Goal: Task Accomplishment & Management: Manage account settings

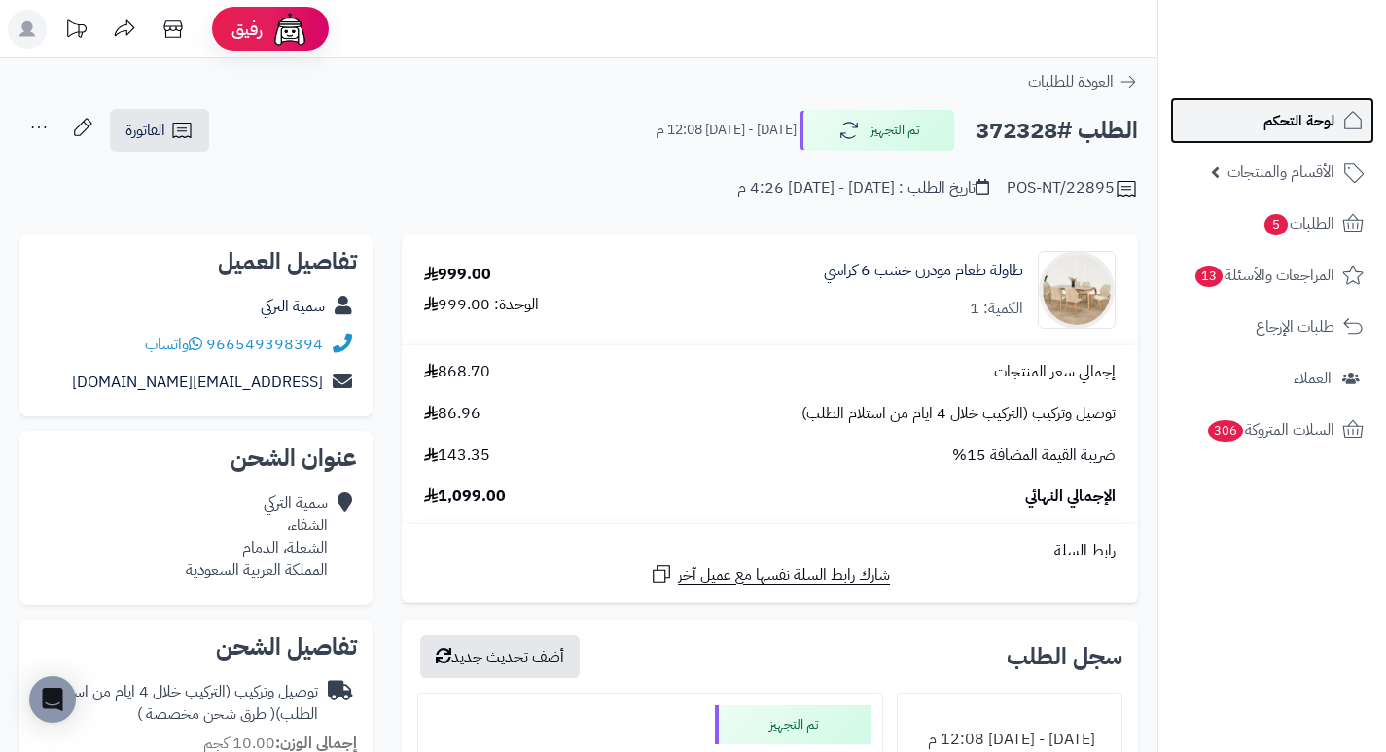
click at [1295, 135] on link "لوحة التحكم" at bounding box center [1272, 120] width 204 height 47
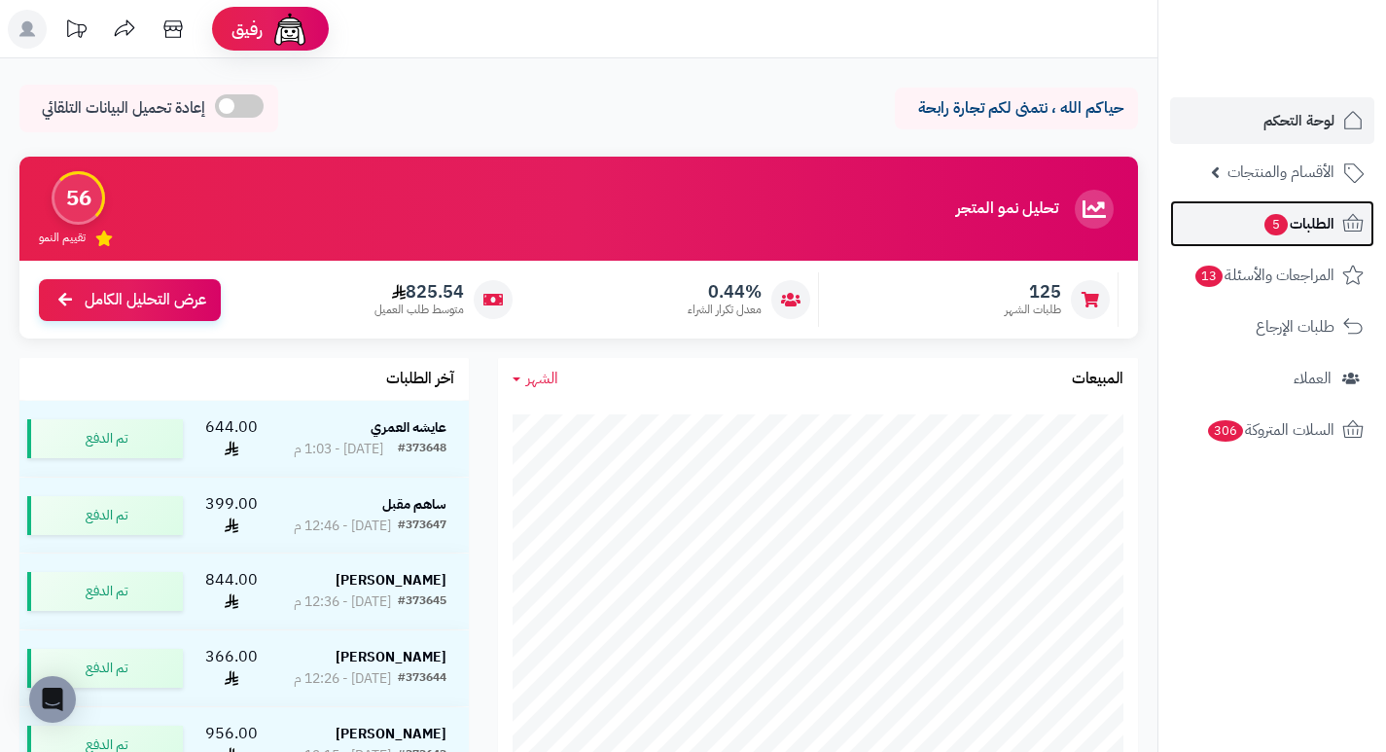
click at [1279, 216] on span "5" at bounding box center [1275, 224] width 25 height 23
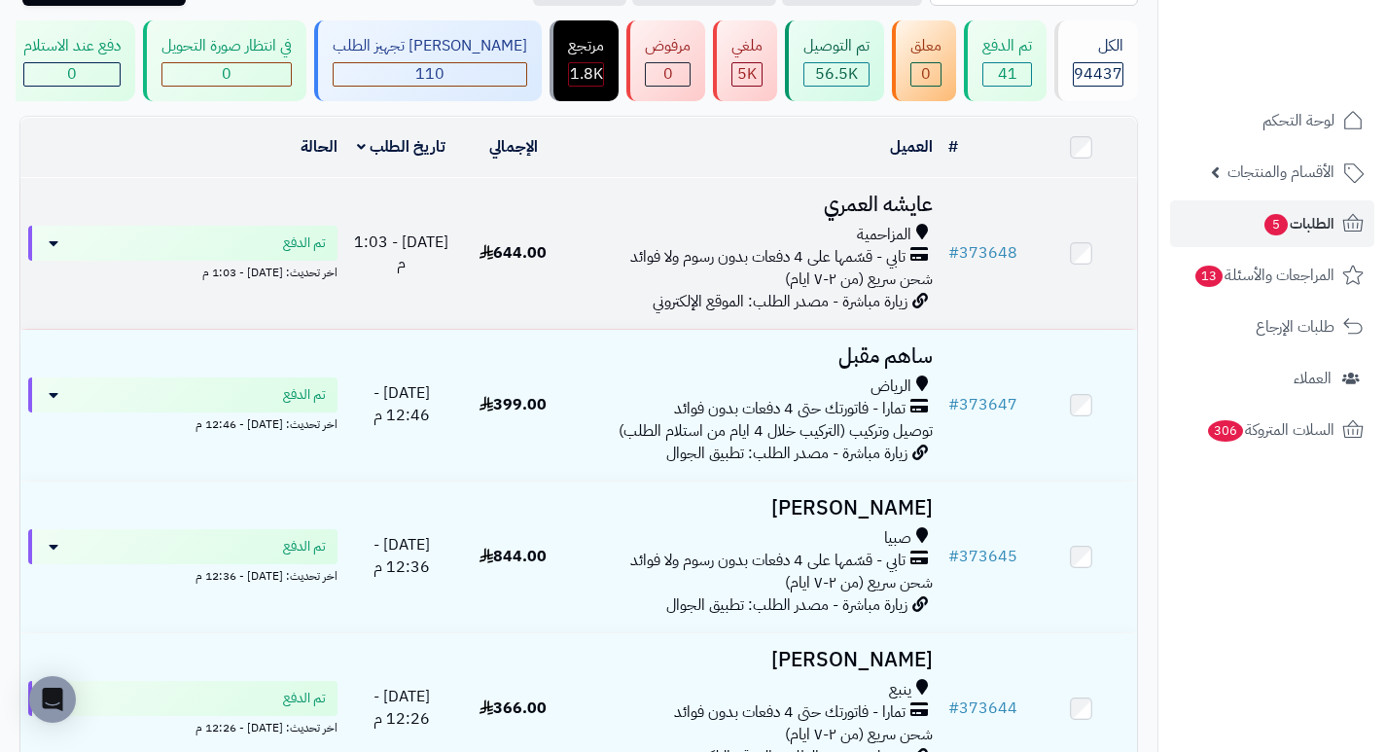
scroll to position [97, 0]
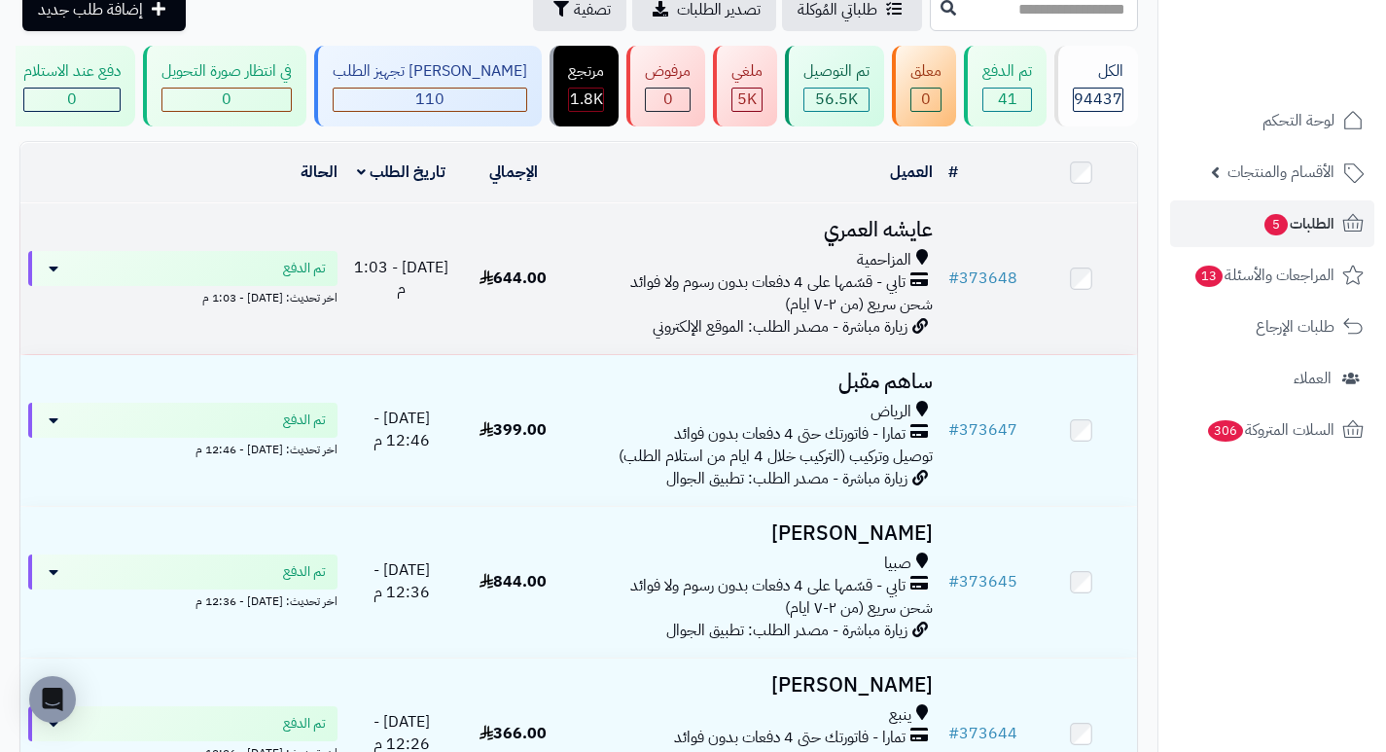
click at [896, 240] on h3 "عايشه العمري" at bounding box center [755, 230] width 356 height 22
